Goal: Check status: Check status

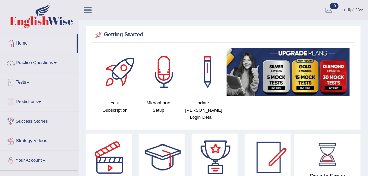
click at [24, 79] on link "Tests" at bounding box center [39, 81] width 78 height 17
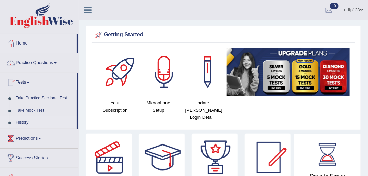
click at [24, 119] on link "History" at bounding box center [45, 122] width 64 height 12
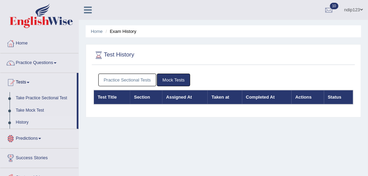
click at [110, 79] on link "Practice Sectional Tests" at bounding box center [127, 80] width 58 height 13
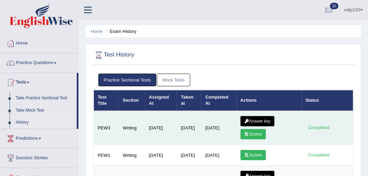
click at [262, 120] on link "Answer key" at bounding box center [257, 121] width 34 height 10
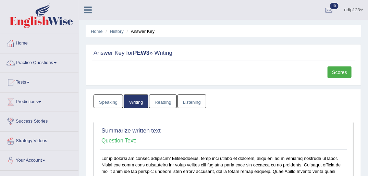
click at [338, 73] on link "Scores" at bounding box center [339, 72] width 24 height 12
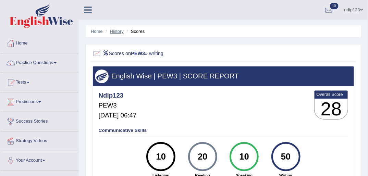
click at [114, 29] on link "History" at bounding box center [117, 31] width 14 height 5
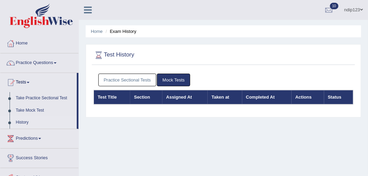
click at [132, 81] on link "Practice Sectional Tests" at bounding box center [127, 80] width 58 height 13
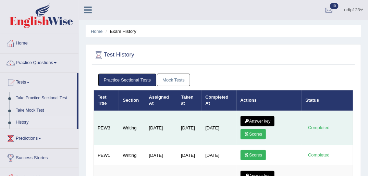
click at [260, 121] on link "Answer key" at bounding box center [257, 121] width 34 height 10
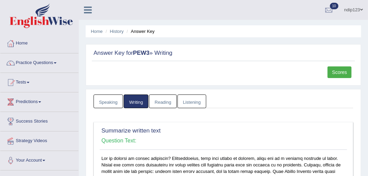
click at [339, 72] on link "Scores" at bounding box center [339, 72] width 24 height 12
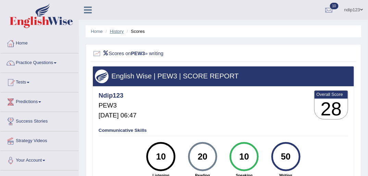
click at [120, 30] on link "History" at bounding box center [117, 31] width 14 height 5
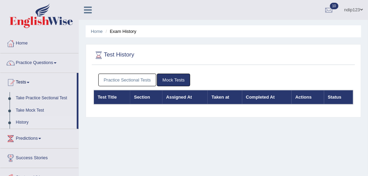
click at [132, 75] on link "Practice Sectional Tests" at bounding box center [127, 80] width 58 height 13
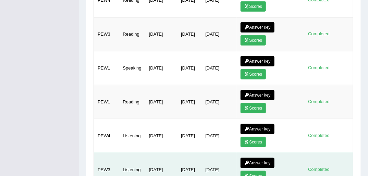
scroll to position [208, 0]
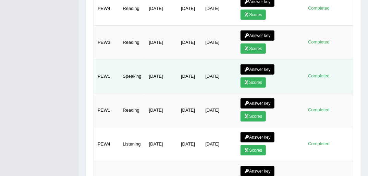
click at [259, 66] on link "Answer key" at bounding box center [257, 69] width 34 height 10
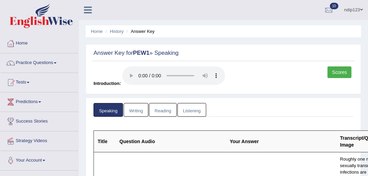
click at [335, 71] on link "Scores" at bounding box center [339, 72] width 24 height 12
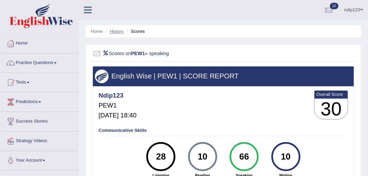
click at [117, 30] on link "History" at bounding box center [117, 31] width 14 height 5
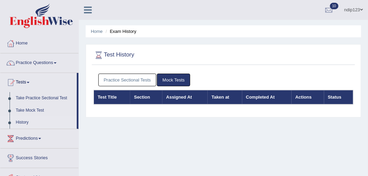
click at [122, 79] on link "Practice Sectional Tests" at bounding box center [127, 80] width 58 height 13
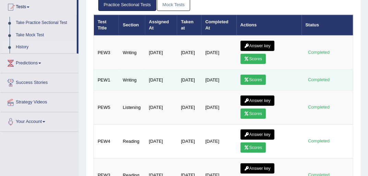
scroll to position [82, 0]
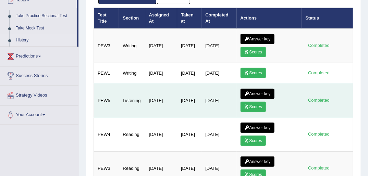
click at [259, 105] on link "Scores" at bounding box center [252, 107] width 25 height 10
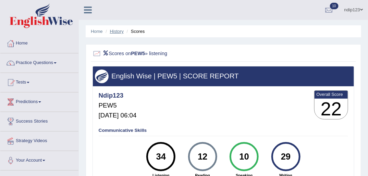
click at [113, 31] on link "History" at bounding box center [117, 31] width 14 height 5
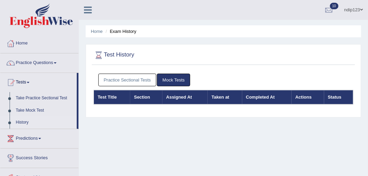
click at [150, 79] on link "Practice Sectional Tests" at bounding box center [127, 80] width 58 height 13
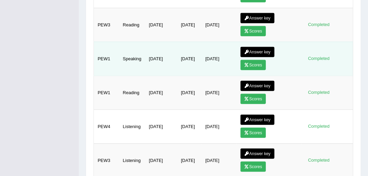
scroll to position [246, 0]
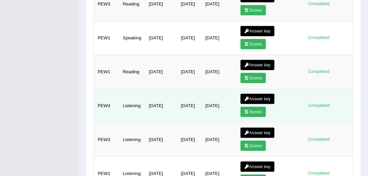
click at [257, 109] on link "Scores" at bounding box center [252, 112] width 25 height 10
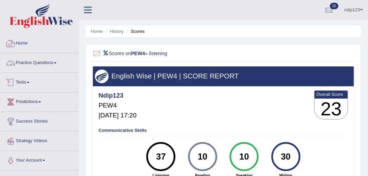
click at [25, 42] on link "Home" at bounding box center [39, 42] width 78 height 17
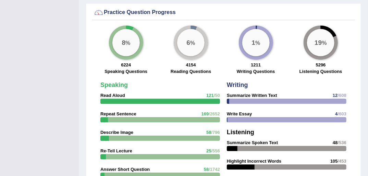
scroll to position [548, 0]
